Goal: Register for event/course

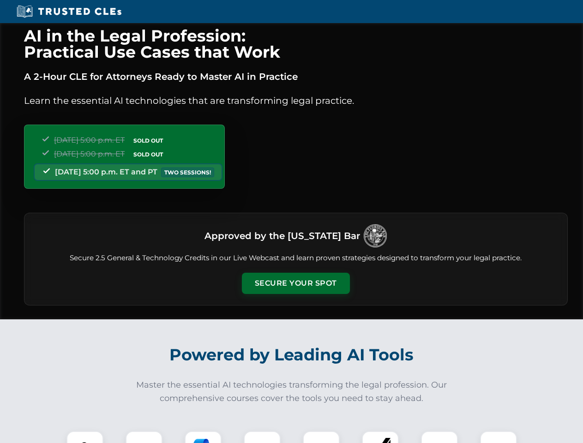
click at [295, 283] on button "Secure Your Spot" at bounding box center [296, 283] width 108 height 21
click at [85, 437] on img at bounding box center [85, 449] width 27 height 27
